Goal: Find specific page/section: Find specific page/section

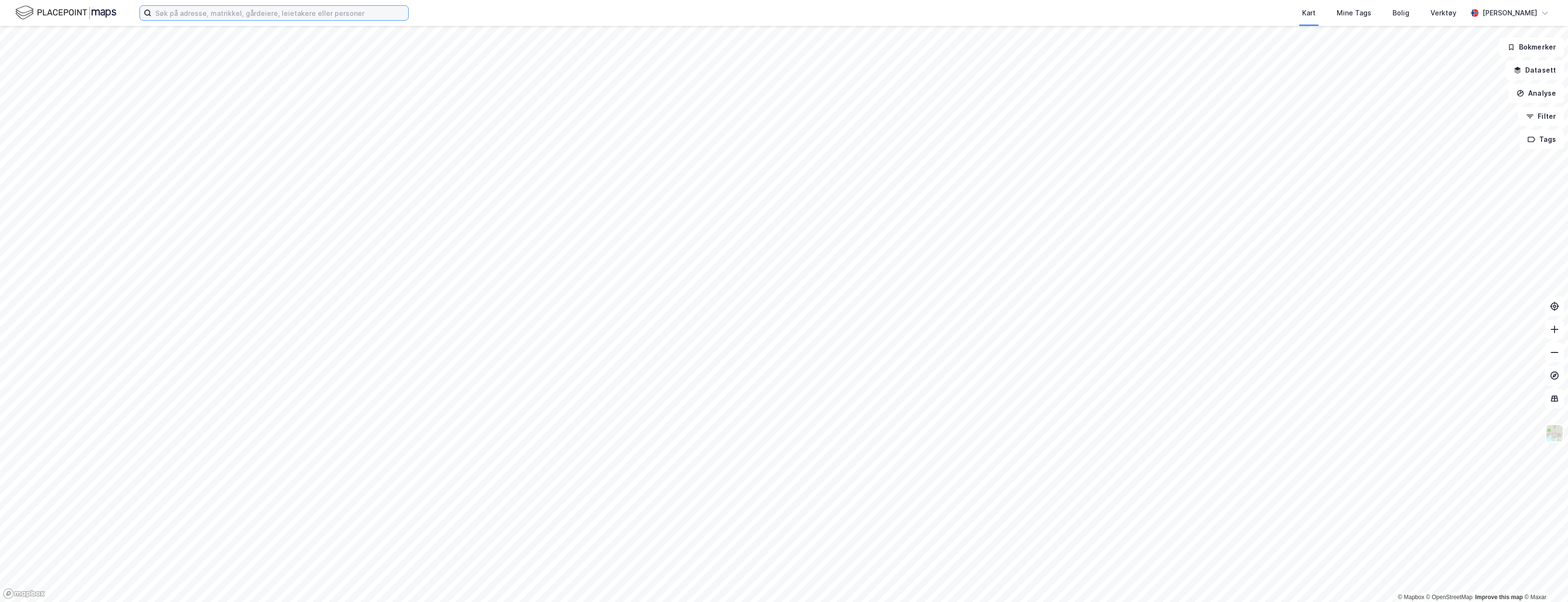
click at [253, 12] on input at bounding box center [280, 13] width 257 height 14
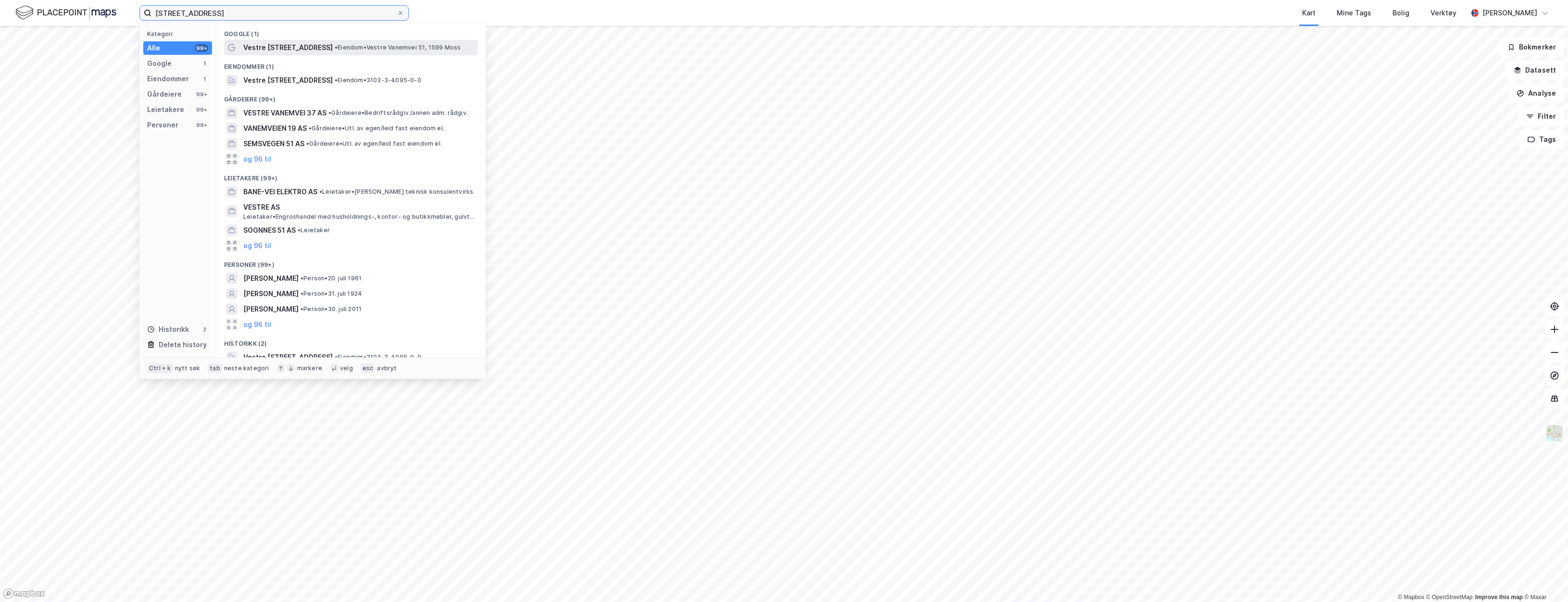
type input "[STREET_ADDRESS]"
click at [339, 51] on div "Vestre [STREET_ADDRESS] • Eiendom • Vestre [STREET_ADDRESS]" at bounding box center [359, 47] width 233 height 11
